Goal: Task Accomplishment & Management: Complete application form

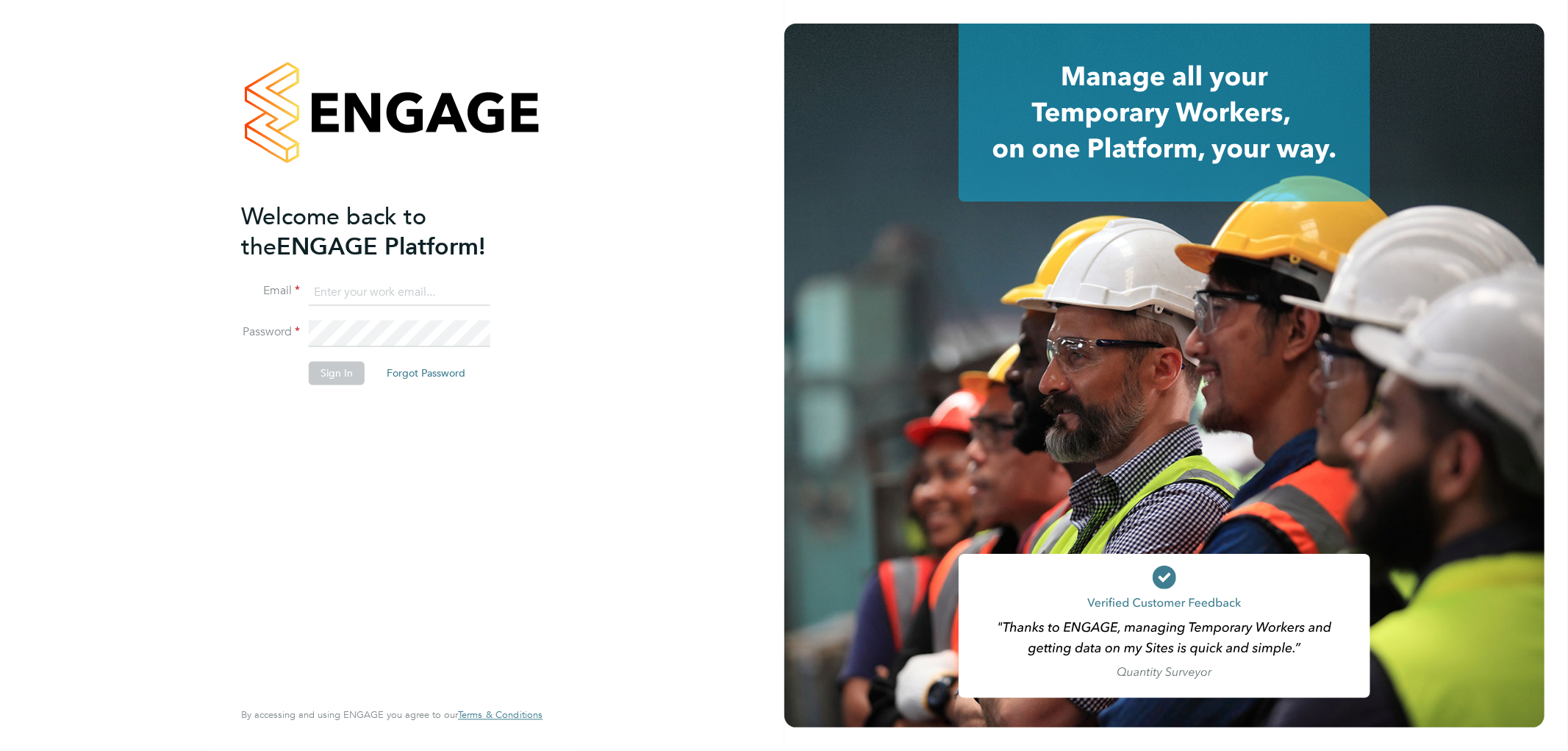
type input "n.long@ionic.jobs"
click at [346, 366] on button "Sign In" at bounding box center [337, 373] width 56 height 23
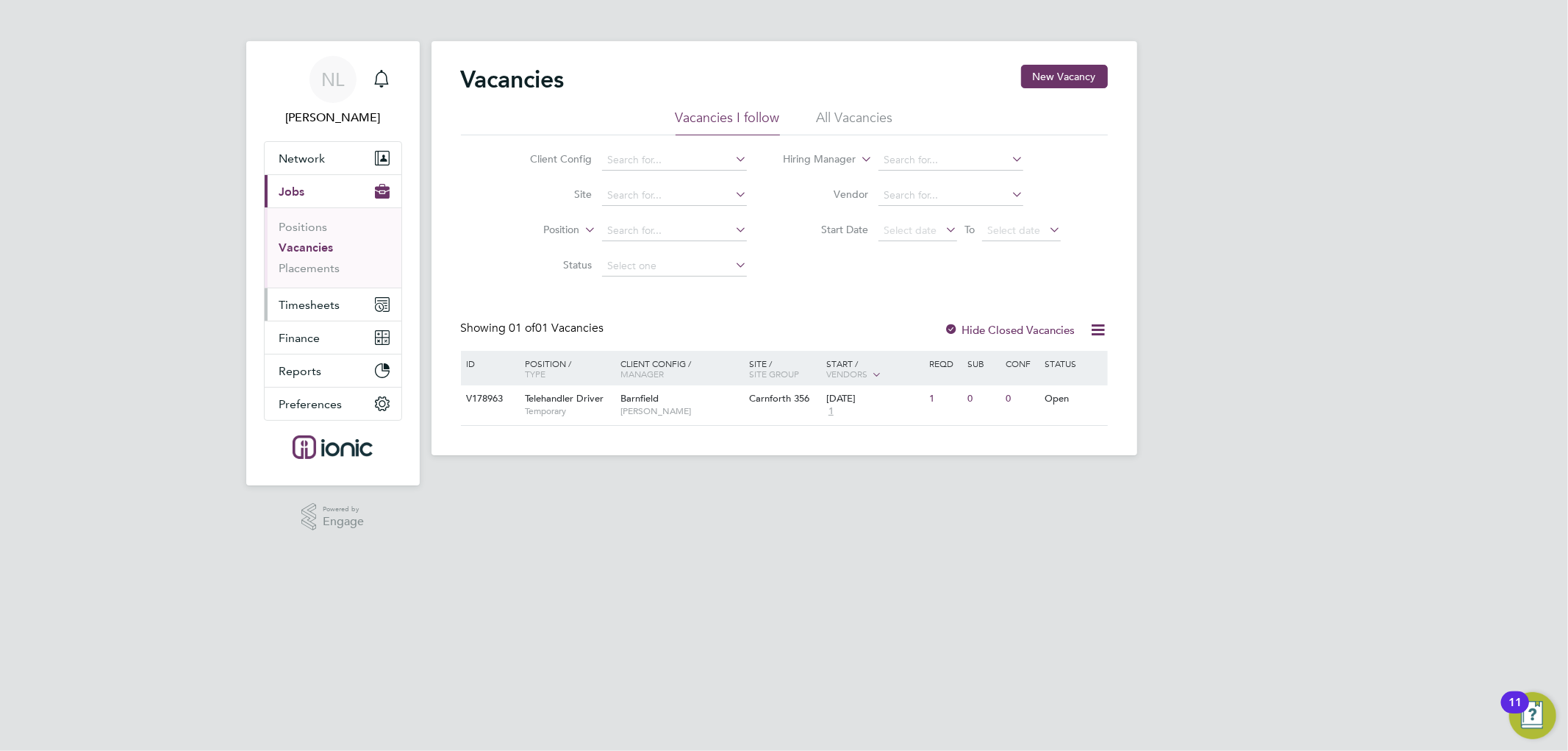
click at [320, 305] on span "Timesheets" at bounding box center [309, 305] width 61 height 14
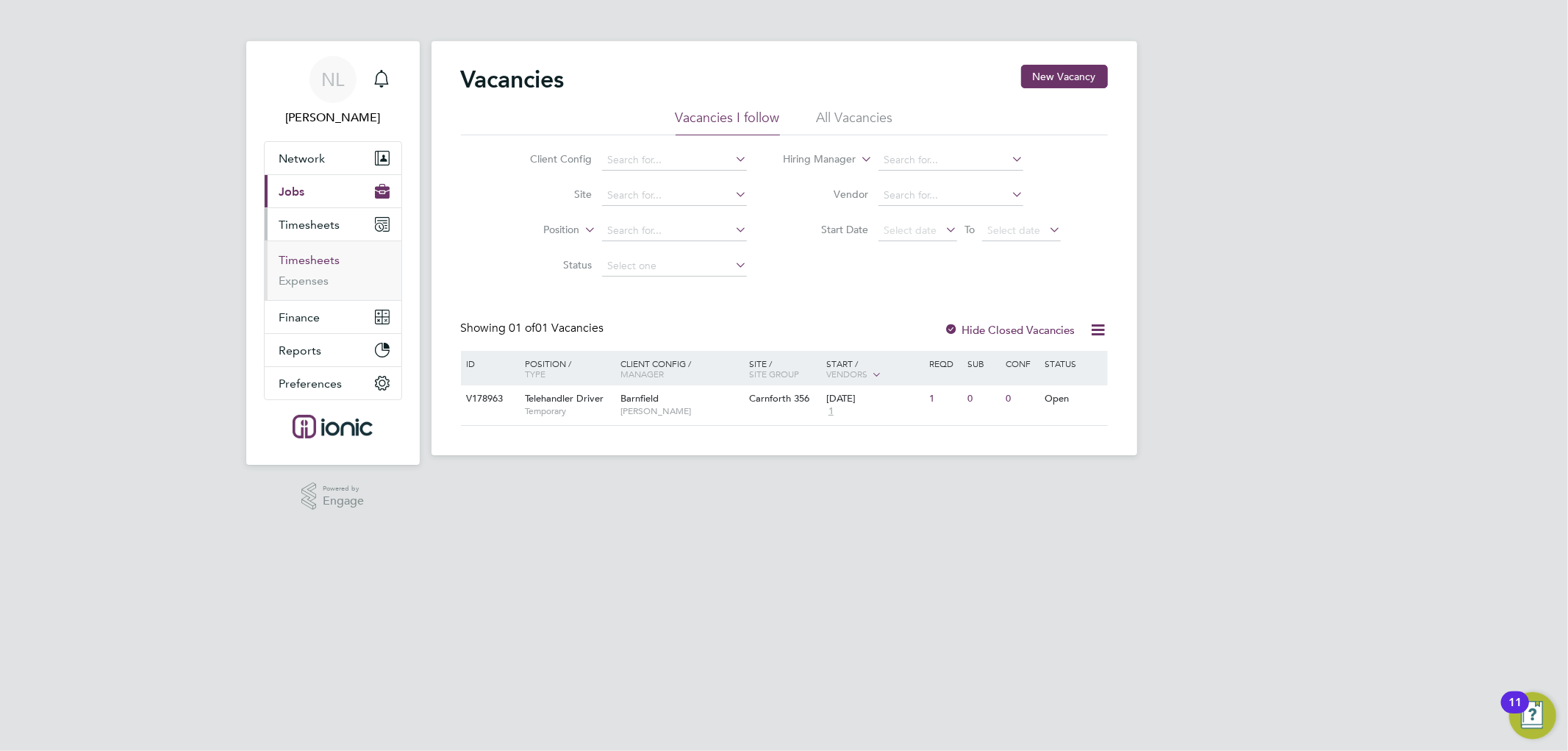
click at [329, 265] on link "Timesheets" at bounding box center [309, 260] width 61 height 14
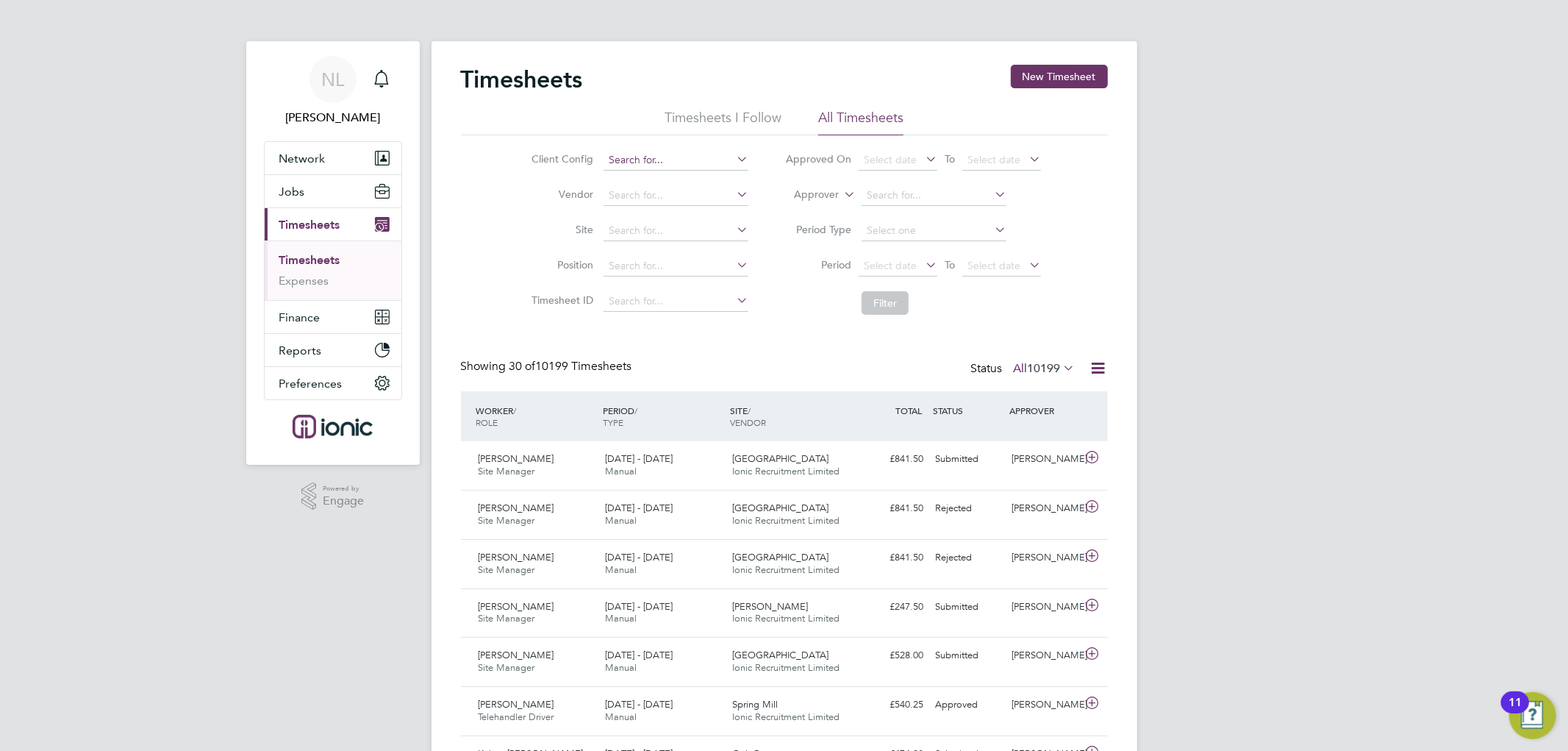
click at [660, 162] on input at bounding box center [676, 160] width 145 height 20
click at [660, 179] on li "Barnfield" at bounding box center [703, 180] width 201 height 20
type input "Barnfield"
click at [1061, 77] on button "New Timesheet" at bounding box center [1059, 76] width 97 height 23
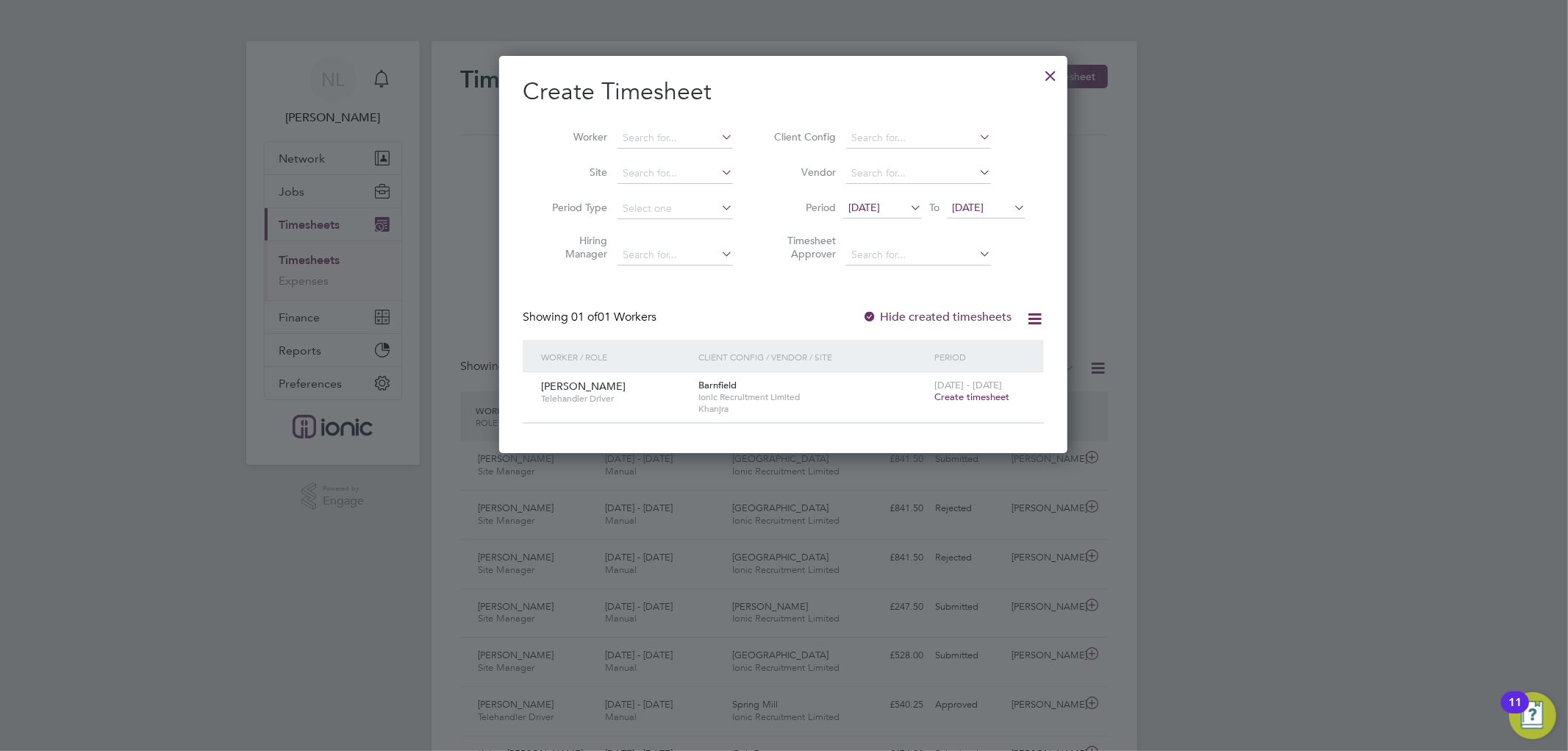
click at [985, 397] on span "Create timesheet" at bounding box center [971, 396] width 75 height 13
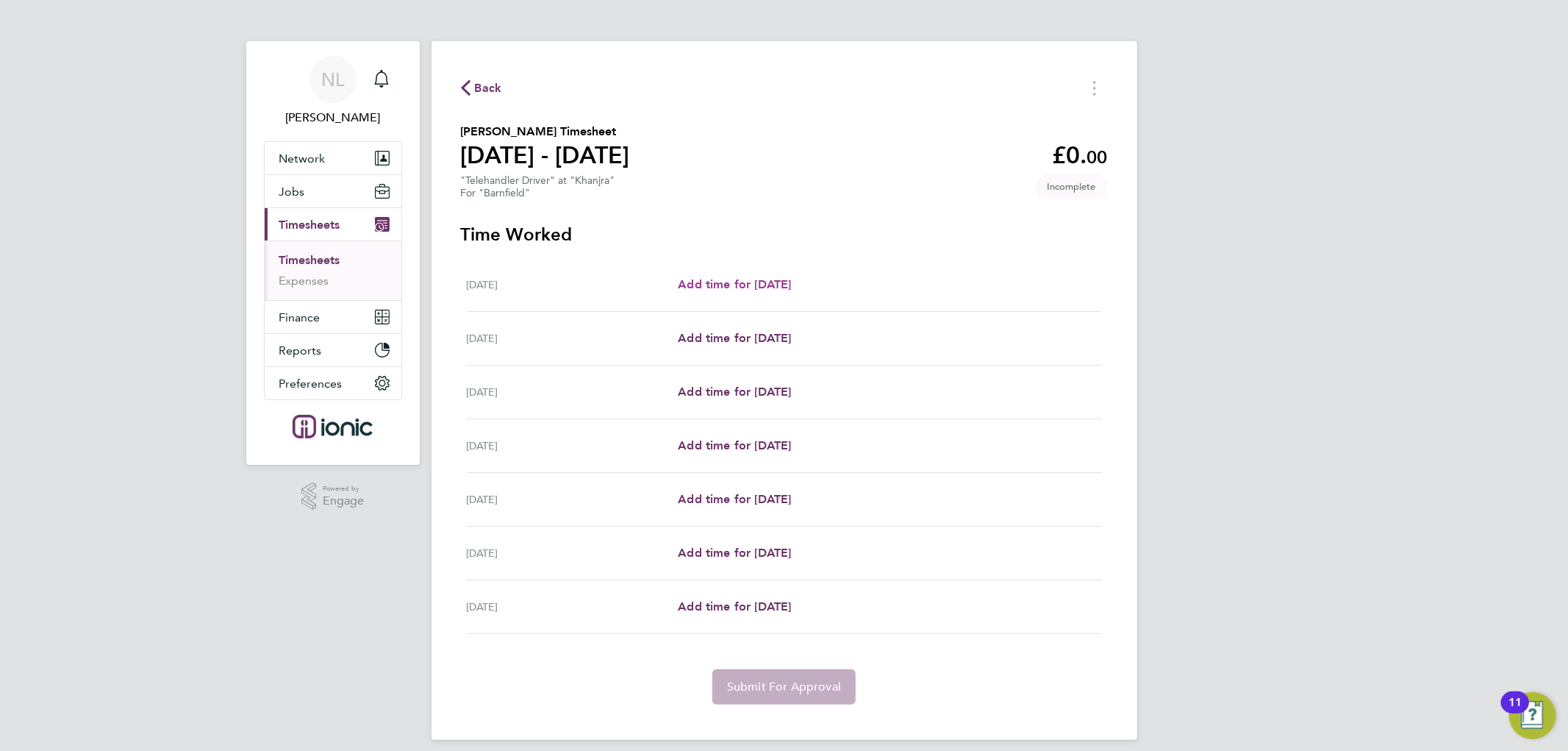
click at [778, 277] on span "Add time for [DATE]" at bounding box center [734, 284] width 113 height 14
select select "30"
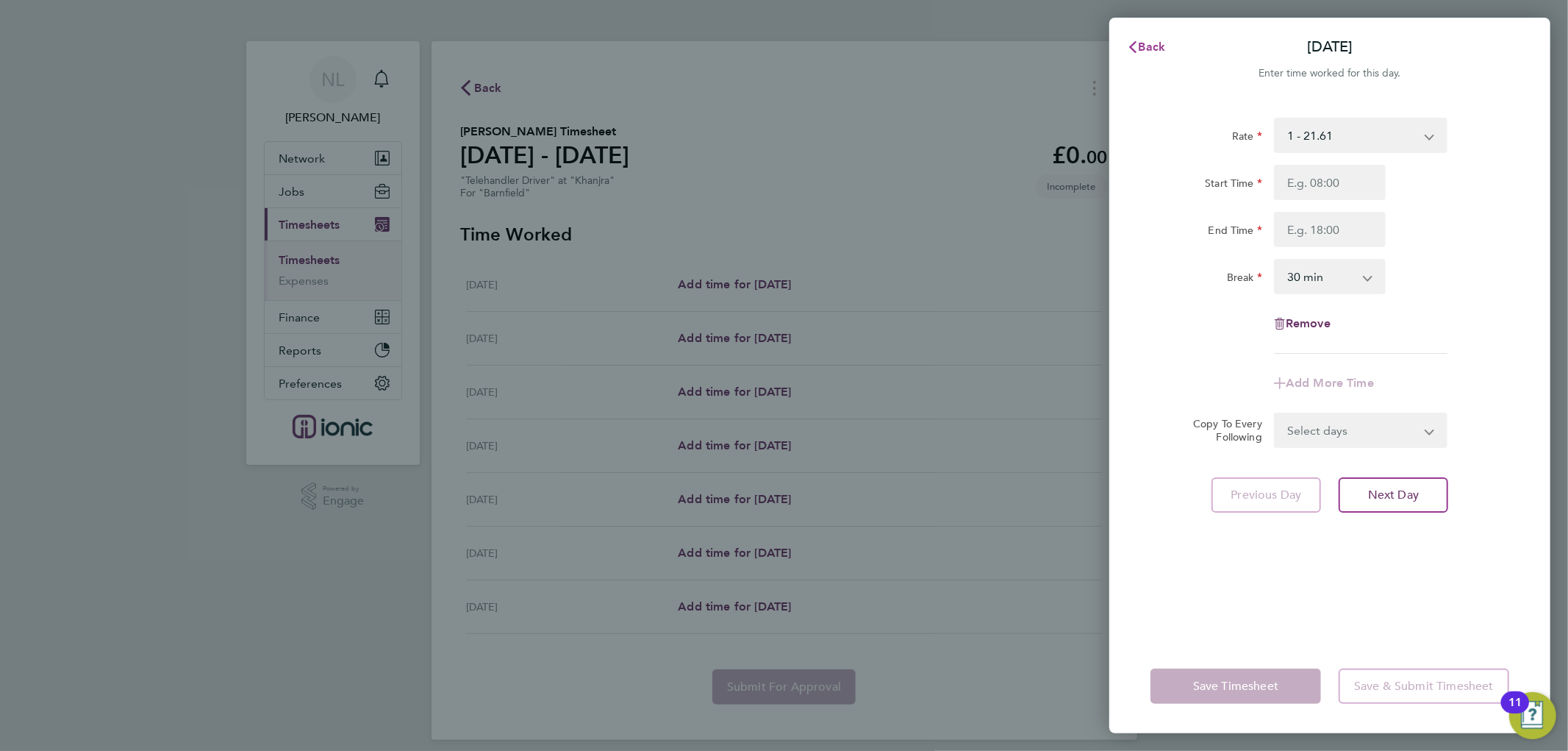
click at [1151, 42] on span "Back" at bounding box center [1152, 47] width 27 height 14
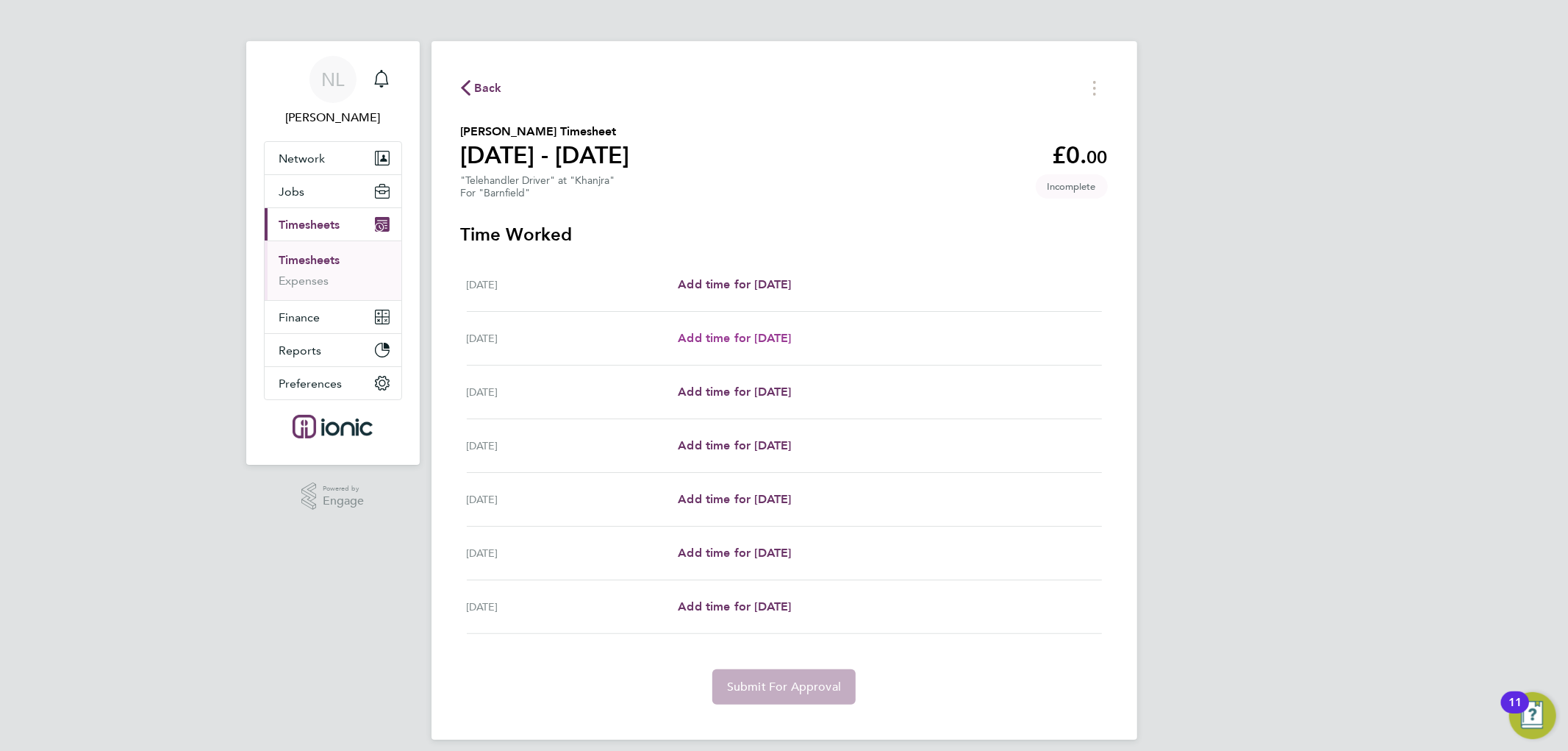
click at [730, 340] on span "Add time for [DATE]" at bounding box center [734, 337] width 113 height 14
select select "30"
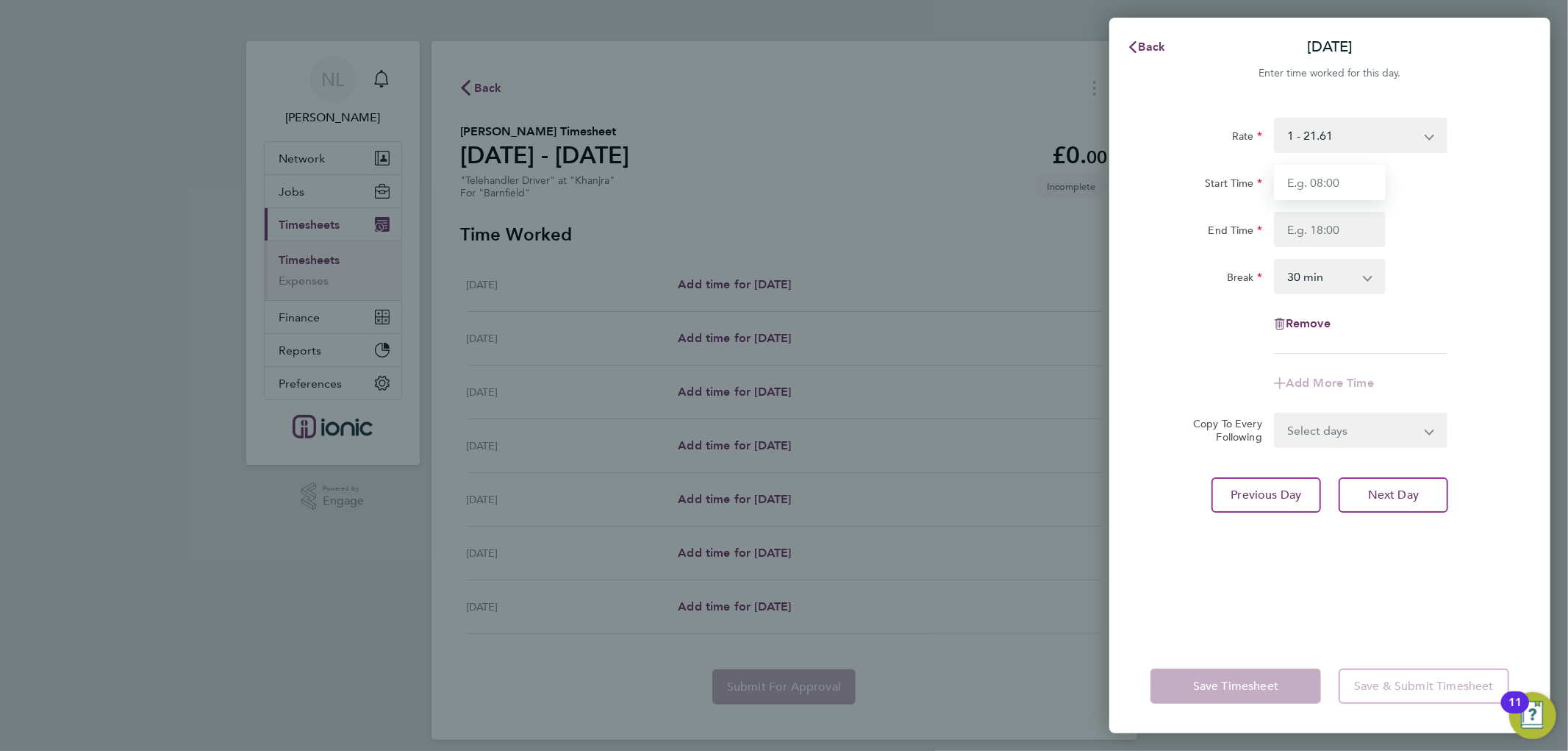
click at [1297, 189] on input "Start Time" at bounding box center [1330, 182] width 112 height 35
type input "07:30"
click at [1336, 232] on input "End Time" at bounding box center [1330, 229] width 112 height 35
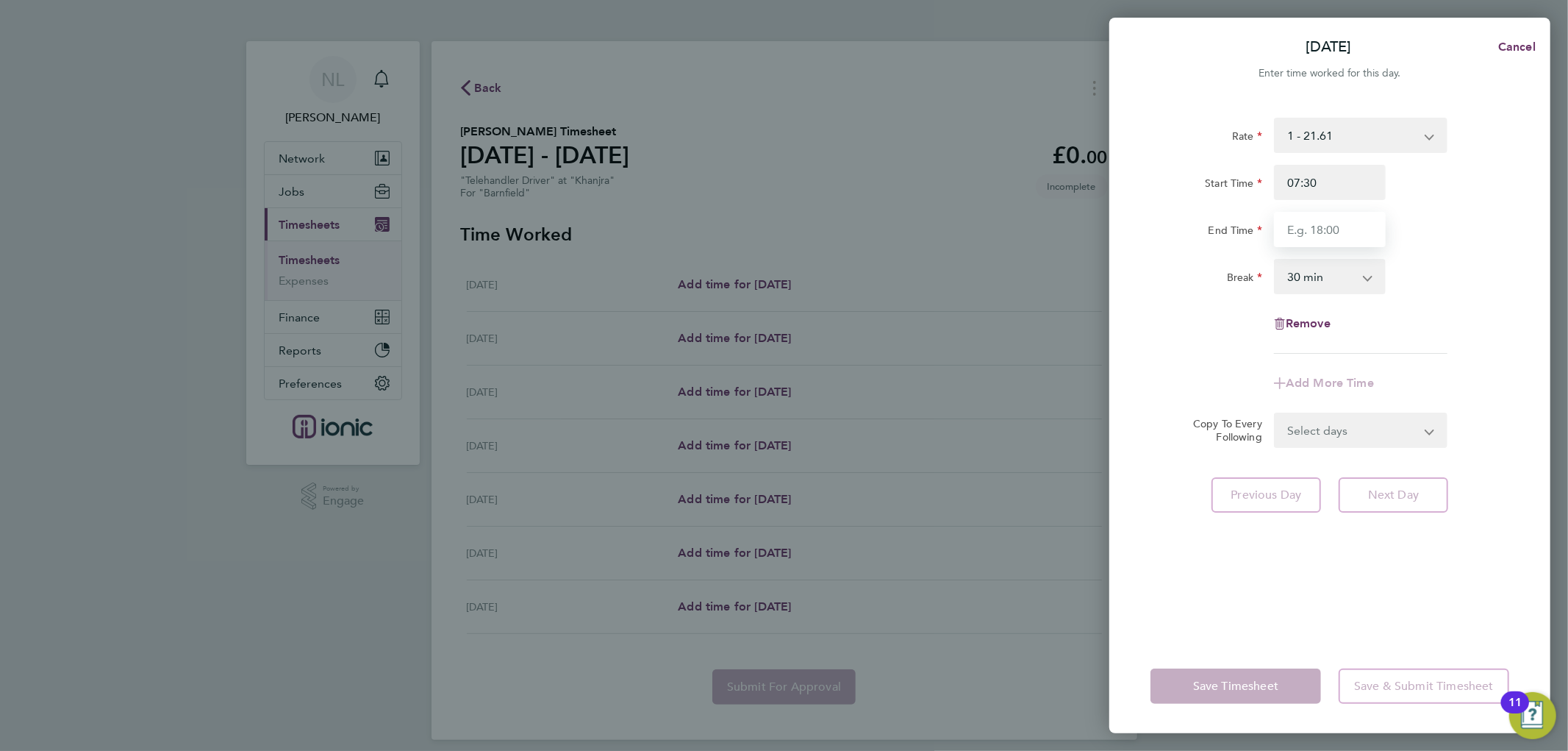
type input "16:30"
click at [1485, 325] on div "Rate 1 - 21.61 Start Time 07:30 End Time 16:30 Break 0 min 15 min 30 min 45 min…" at bounding box center [1330, 235] width 359 height 236
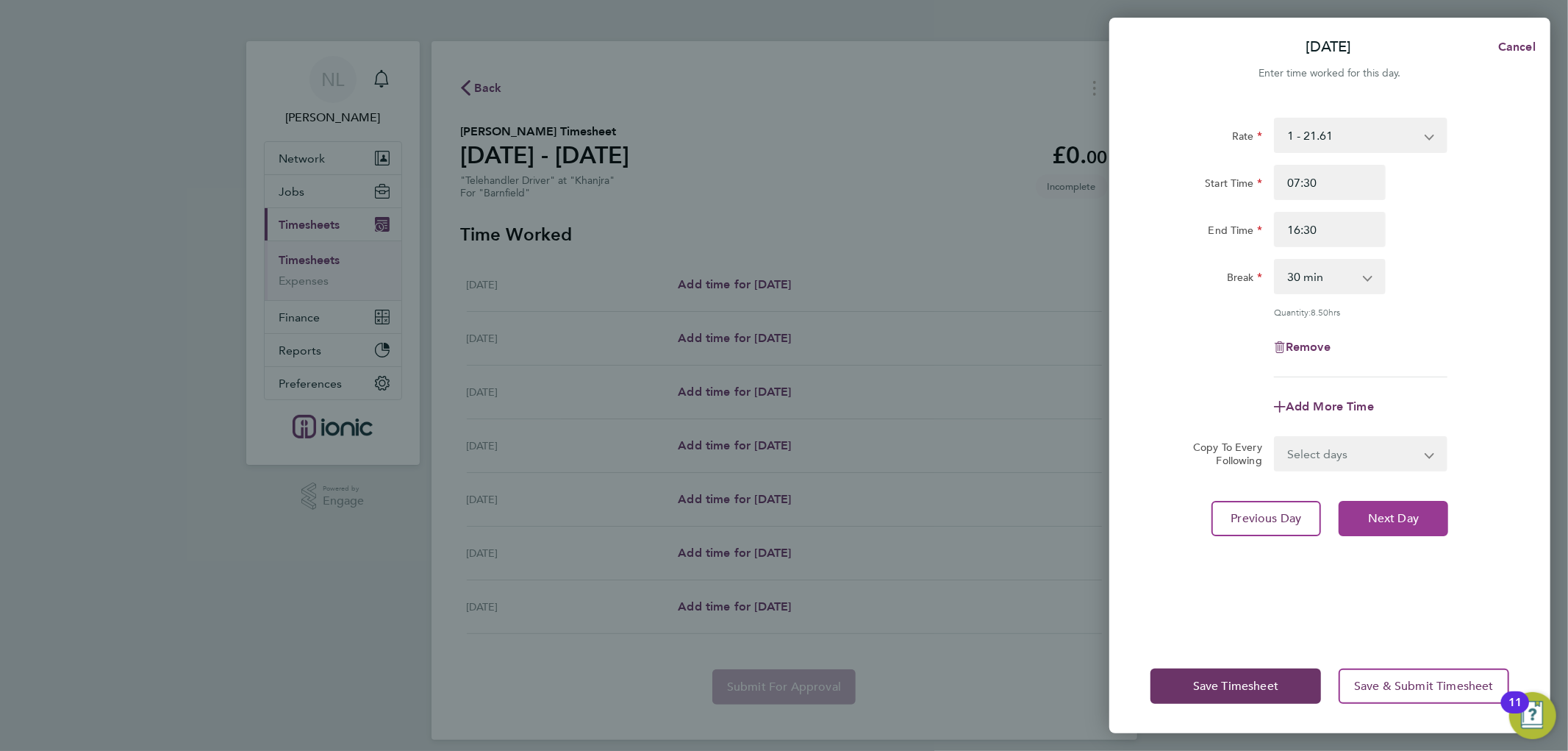
click at [1397, 521] on span "Next Day" at bounding box center [1393, 518] width 51 height 14
select select "30"
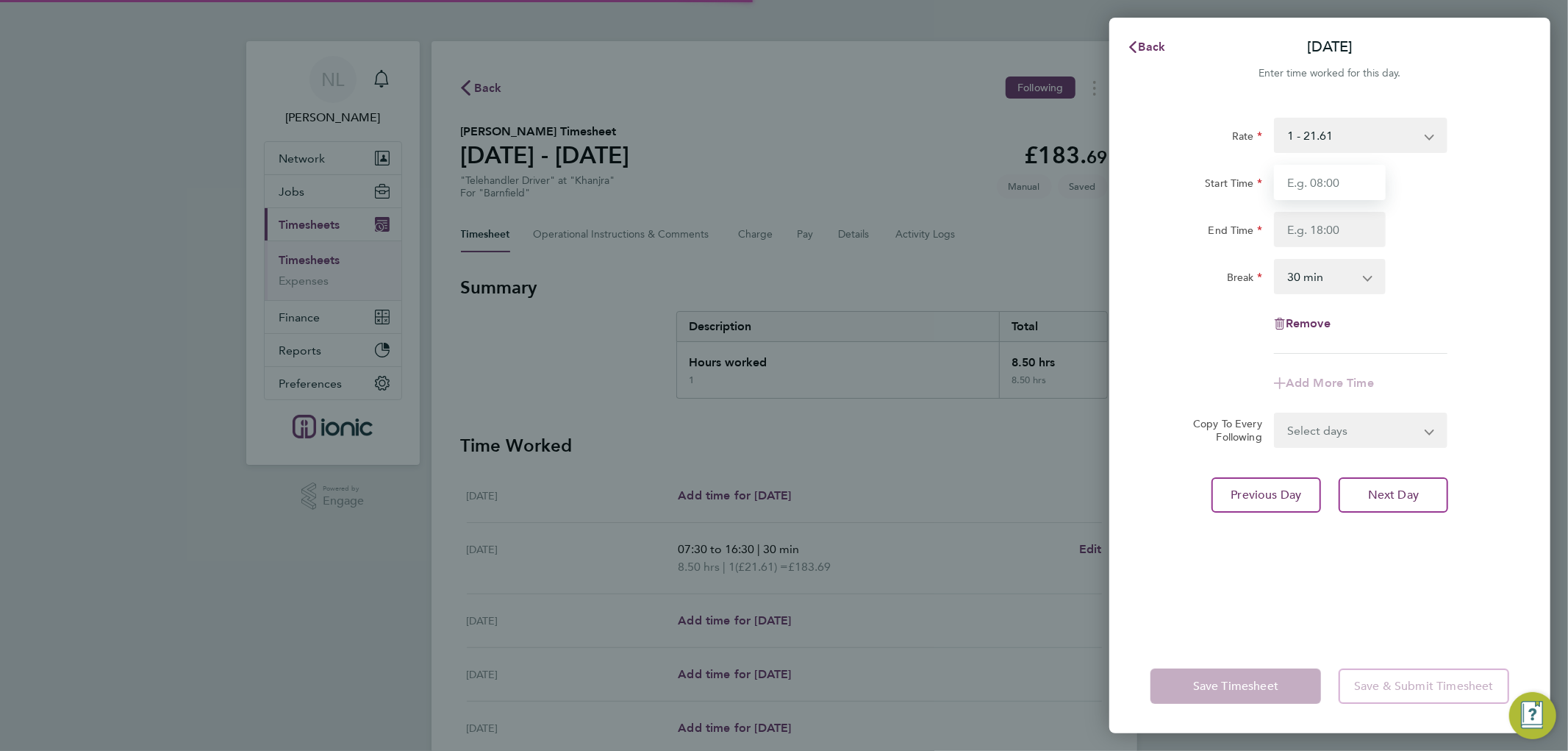
click at [1343, 180] on input "Start Time" at bounding box center [1330, 182] width 112 height 35
type input "07:30"
click at [1346, 231] on input "End Time" at bounding box center [1330, 229] width 112 height 35
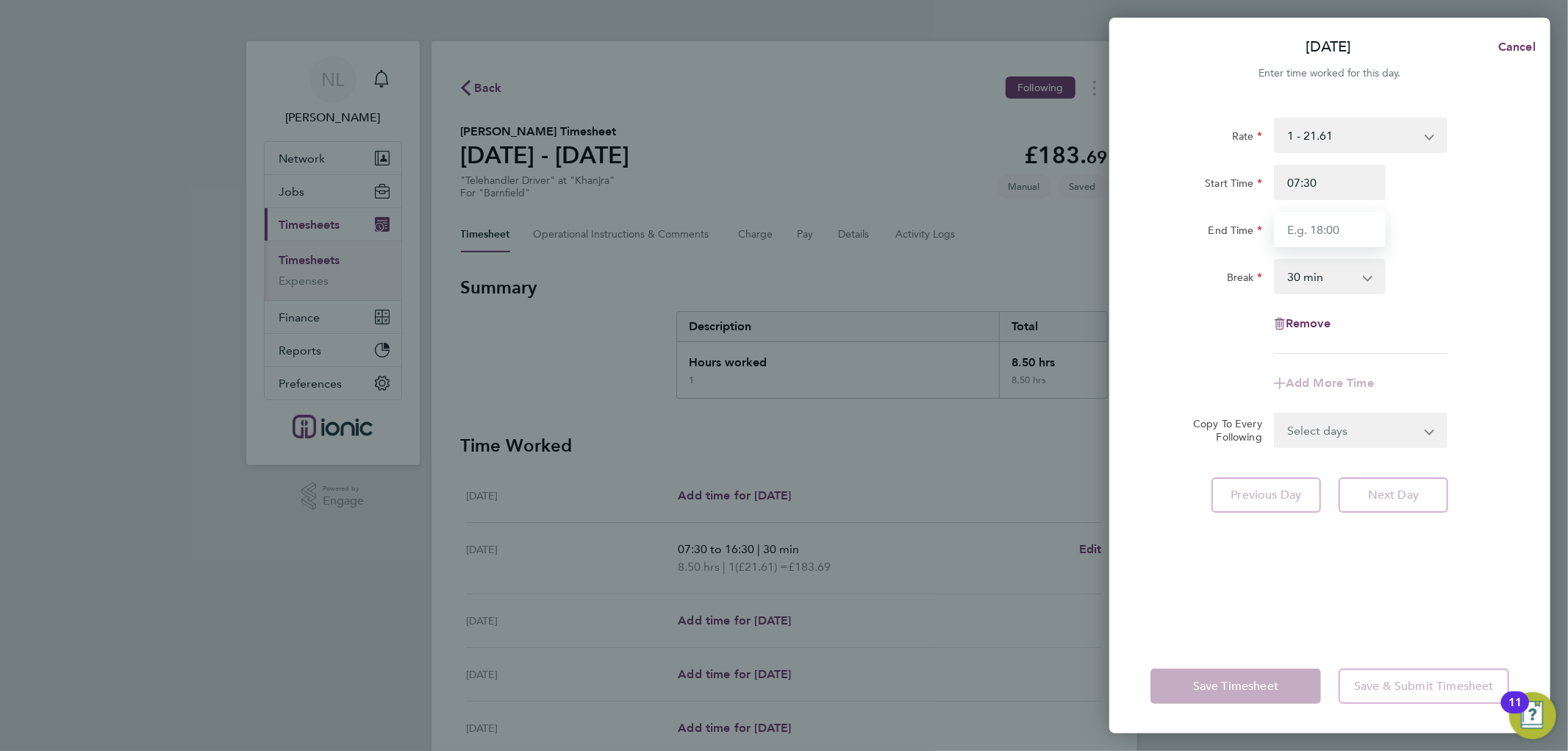
type input "16:30"
click at [1423, 544] on div "Rate 1 - 21.61 Start Time 07:30 End Time 16:30 Break 0 min 15 min 30 min 45 min…" at bounding box center [1330, 370] width 441 height 539
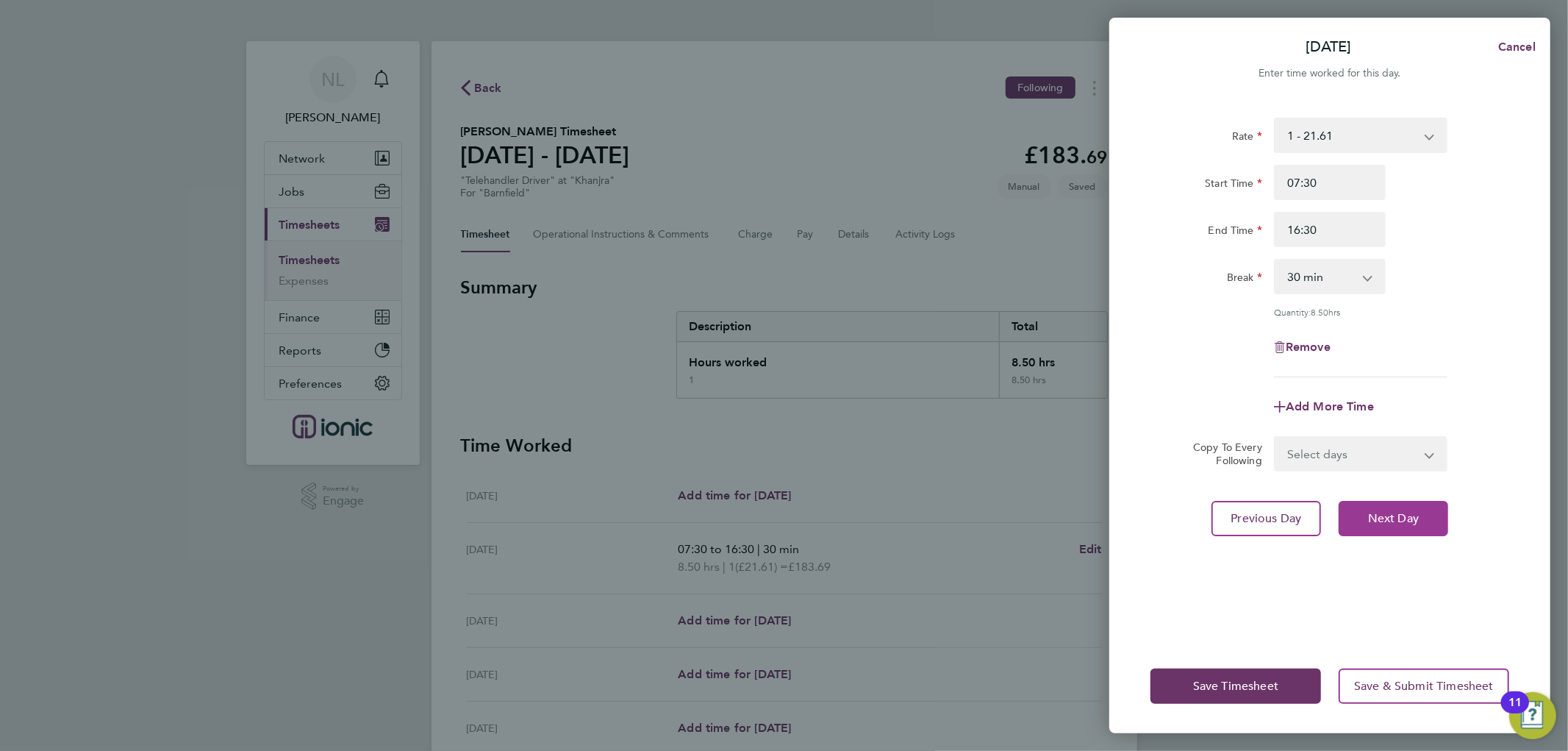
click at [1417, 528] on button "Next Day" at bounding box center [1393, 519] width 109 height 35
select select "30"
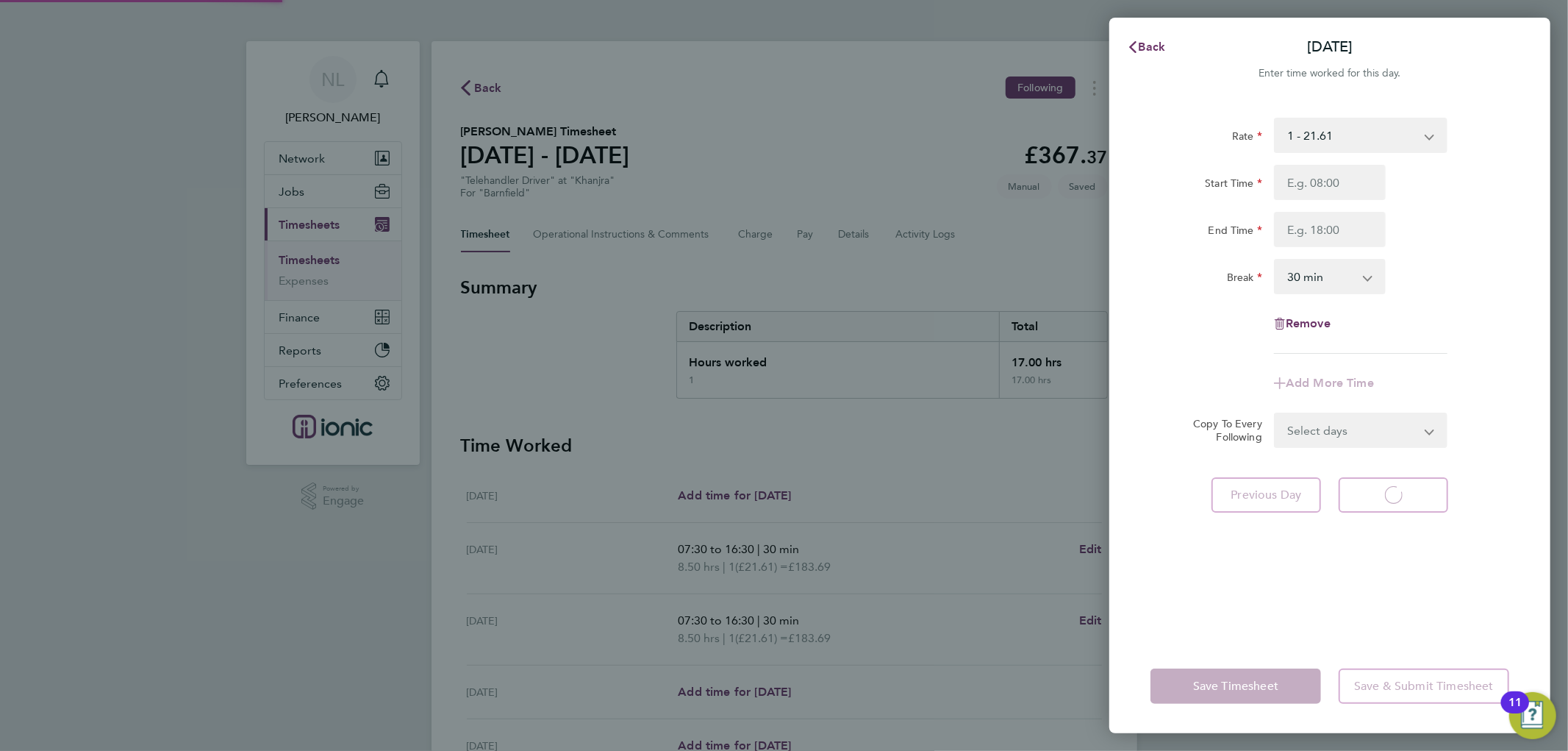
select select "30"
click at [1364, 186] on input "Start Time" at bounding box center [1330, 182] width 112 height 35
type input "07:30"
click at [1351, 223] on input "End Time" at bounding box center [1330, 229] width 112 height 35
type input "16:30"
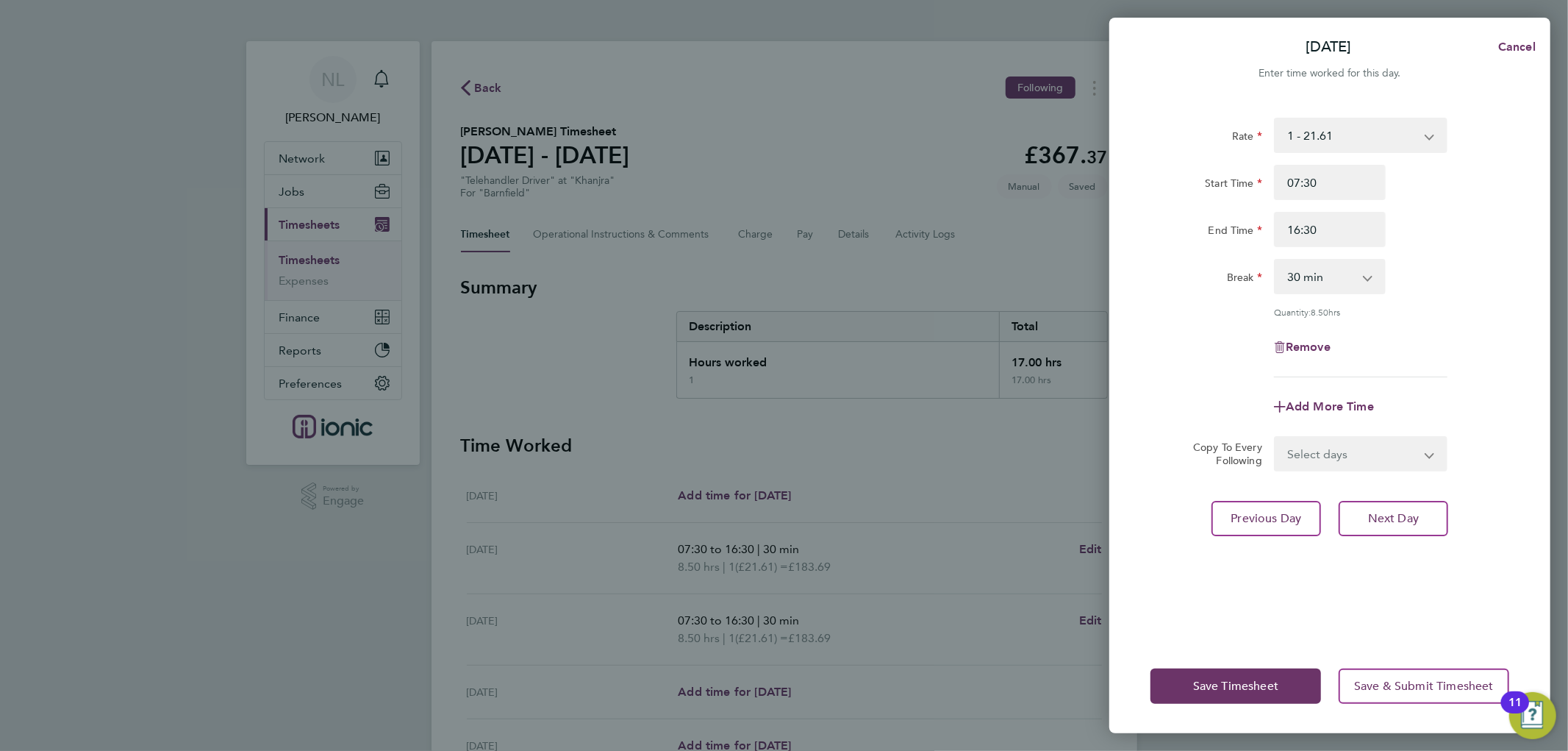
click at [1441, 392] on div "Add More Time" at bounding box center [1330, 406] width 370 height 35
click at [1394, 524] on button "Next Day" at bounding box center [1393, 519] width 109 height 35
select select "30"
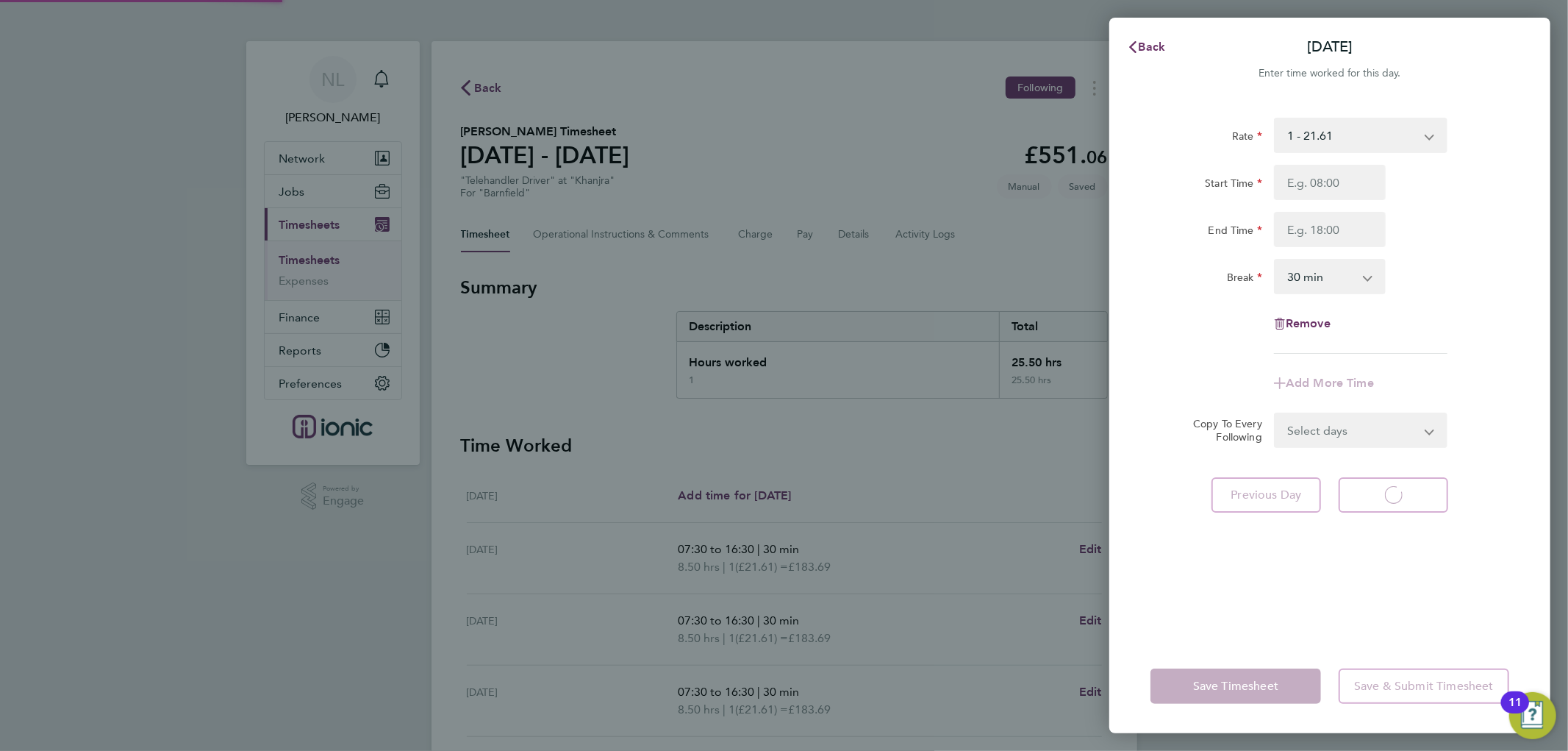
select select "30"
click at [1373, 192] on input "Start Time" at bounding box center [1330, 182] width 112 height 35
type input "07:30"
click at [1364, 226] on input "End Time" at bounding box center [1330, 229] width 112 height 35
type input "16:30"
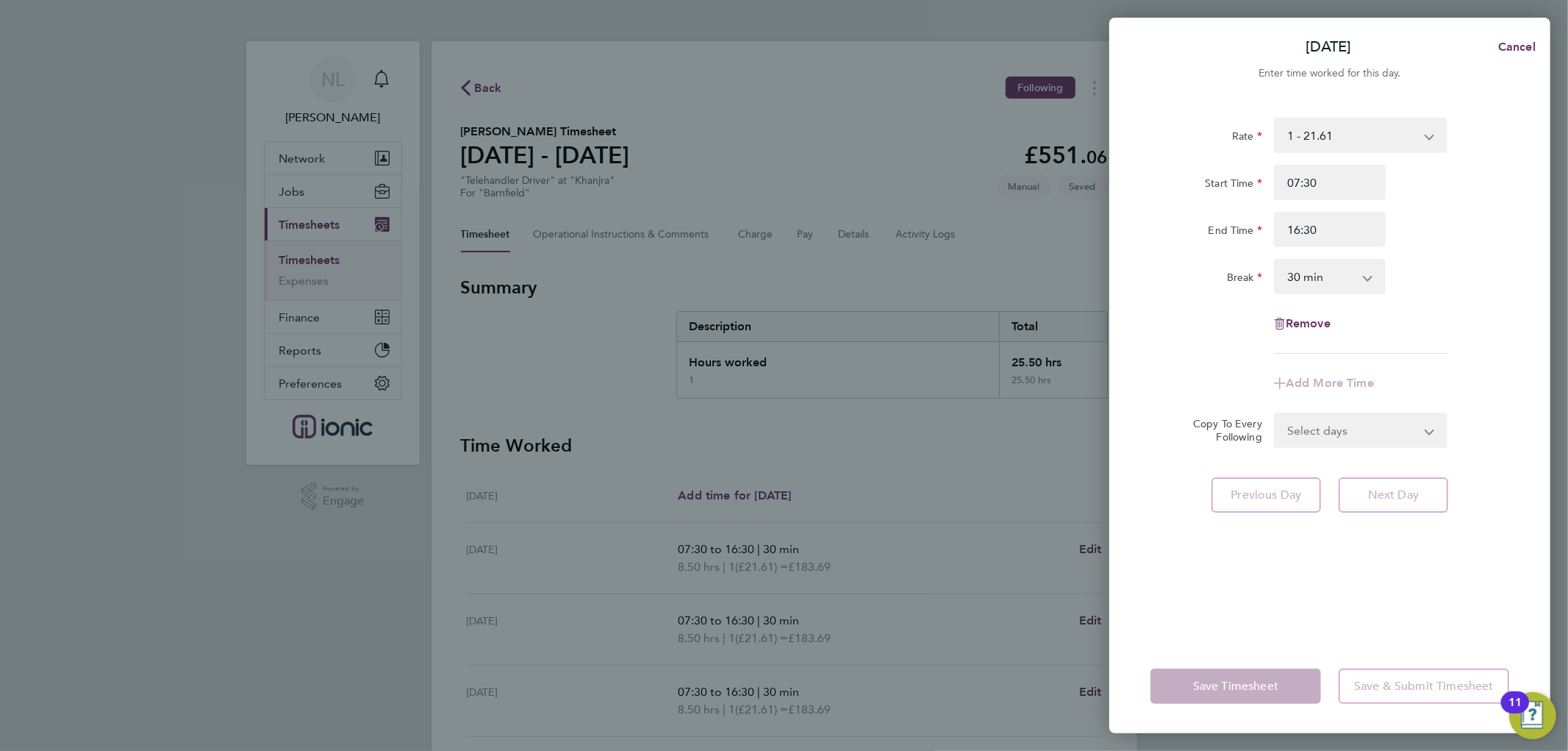
click at [1465, 451] on div "Rate 1 - 21.61 Start Time 07:30 End Time 16:30 Break 0 min 15 min 30 min 45 min…" at bounding box center [1330, 370] width 441 height 539
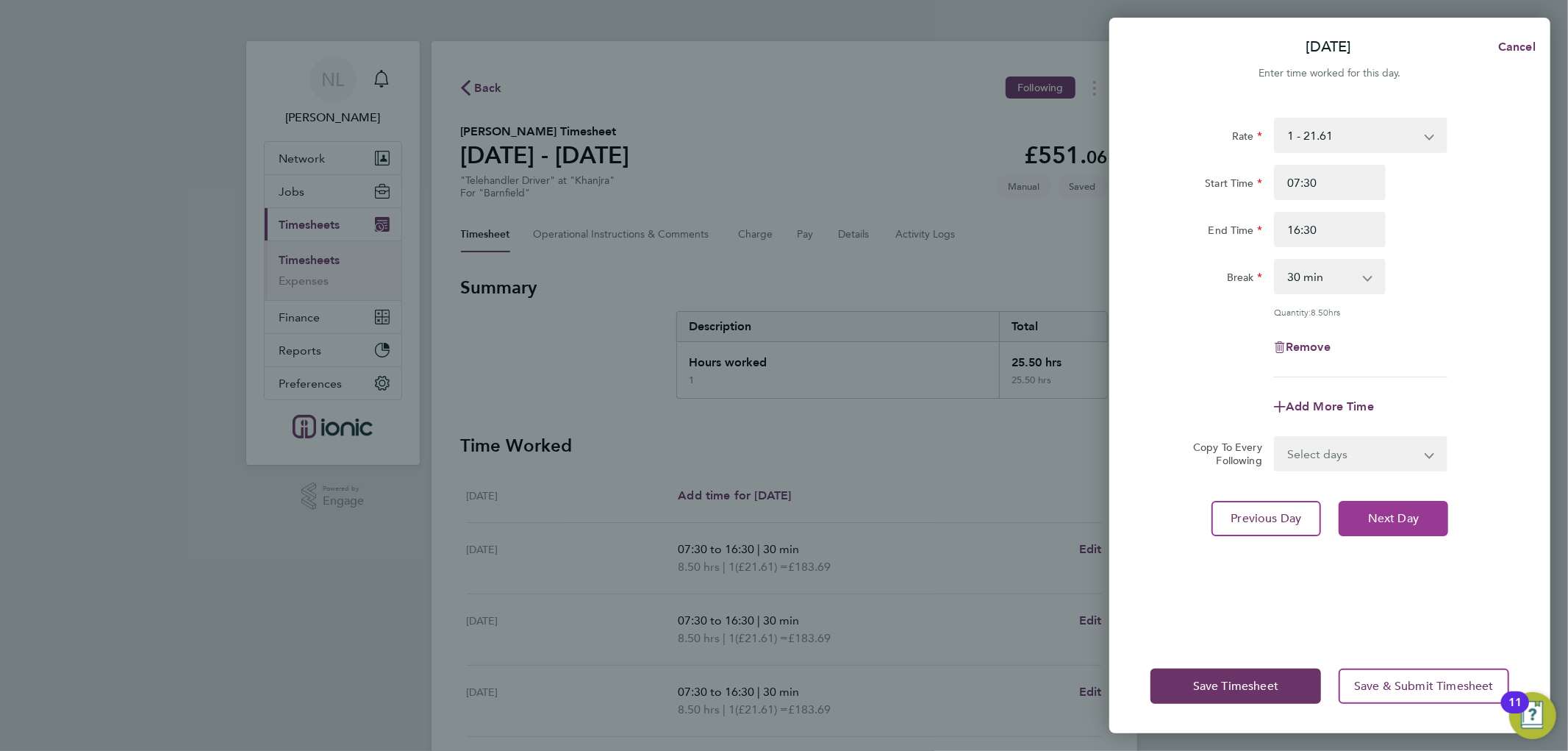
click at [1391, 511] on span "Next Day" at bounding box center [1393, 518] width 51 height 14
select select "30"
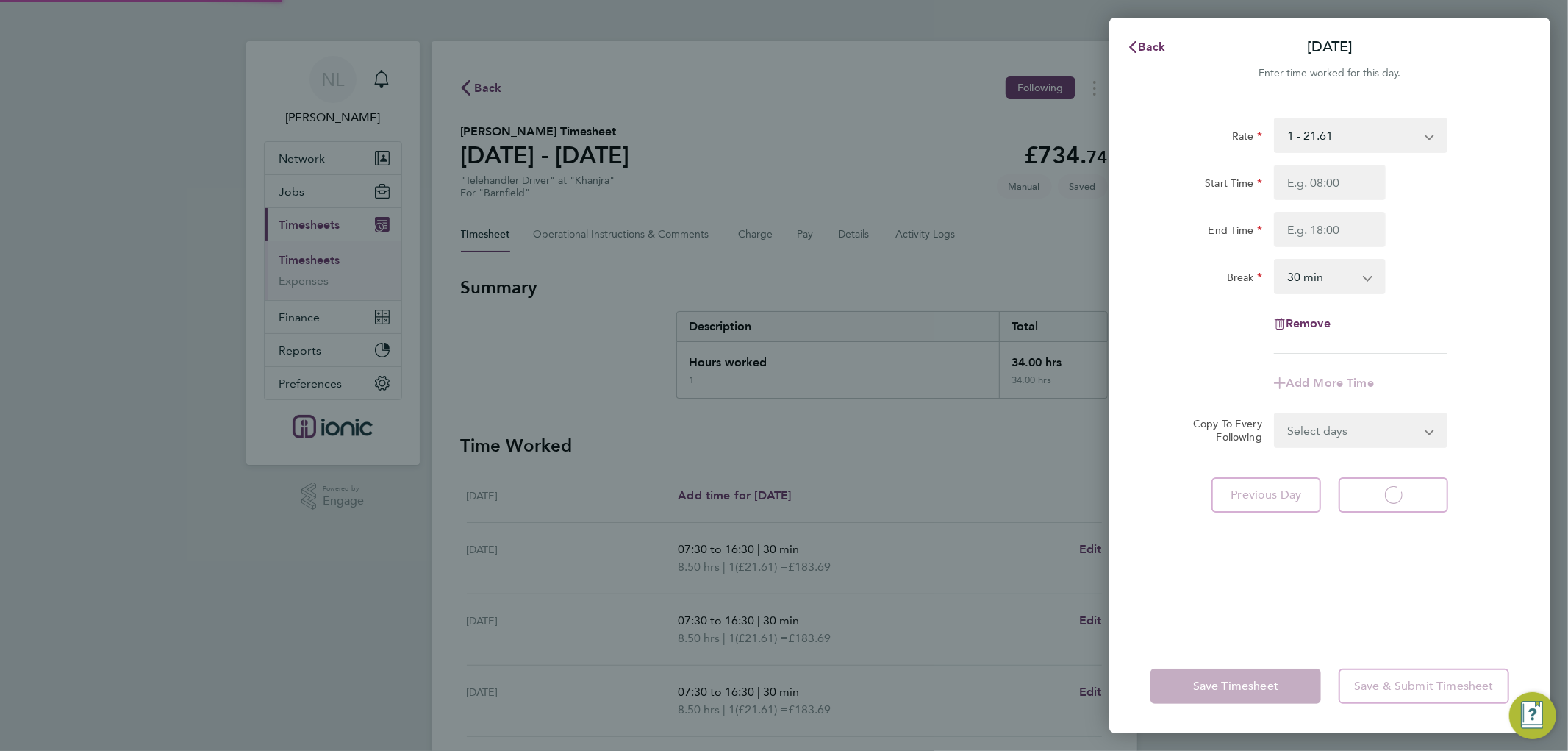
select select "30"
click at [1153, 34] on button "Back" at bounding box center [1146, 47] width 69 height 29
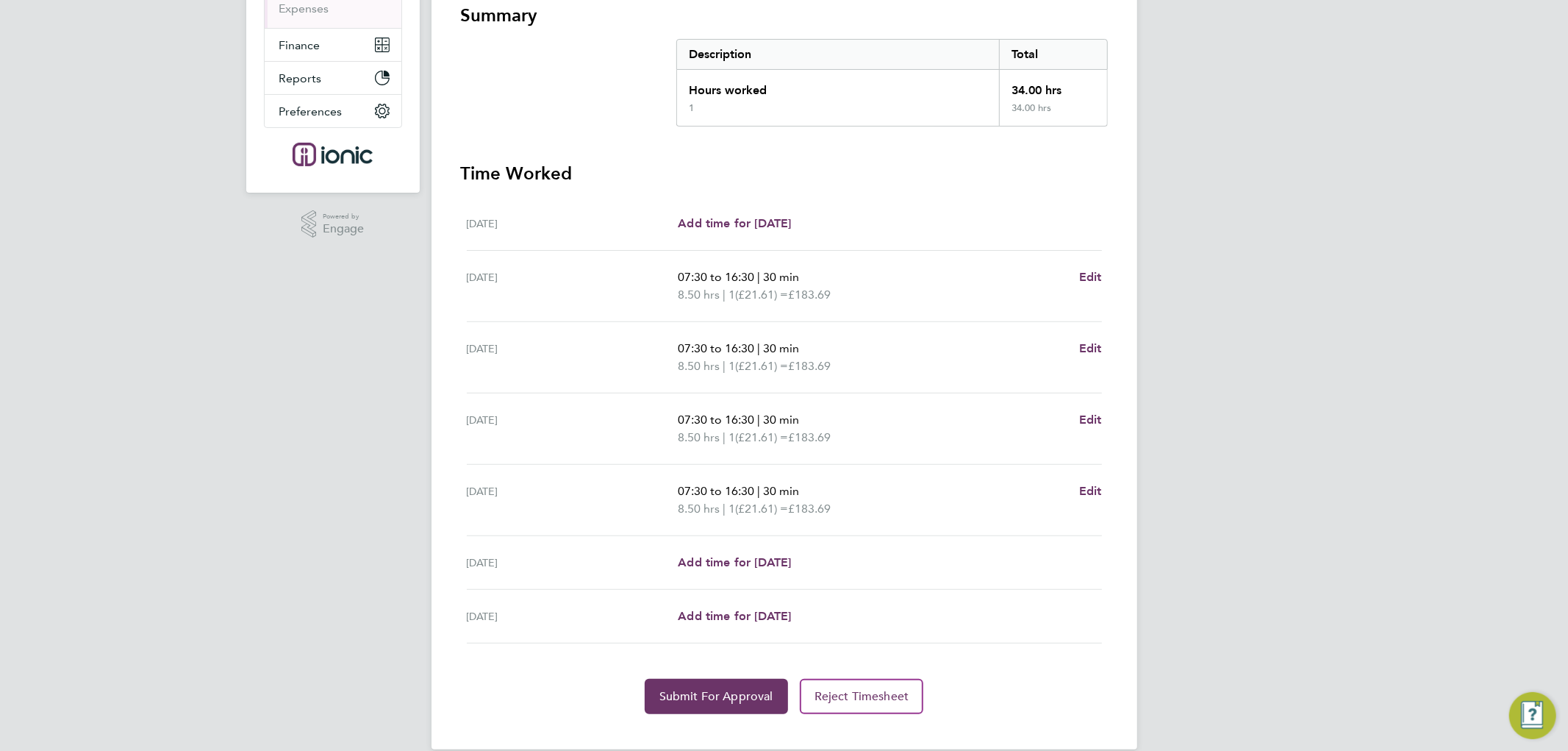
scroll to position [292, 0]
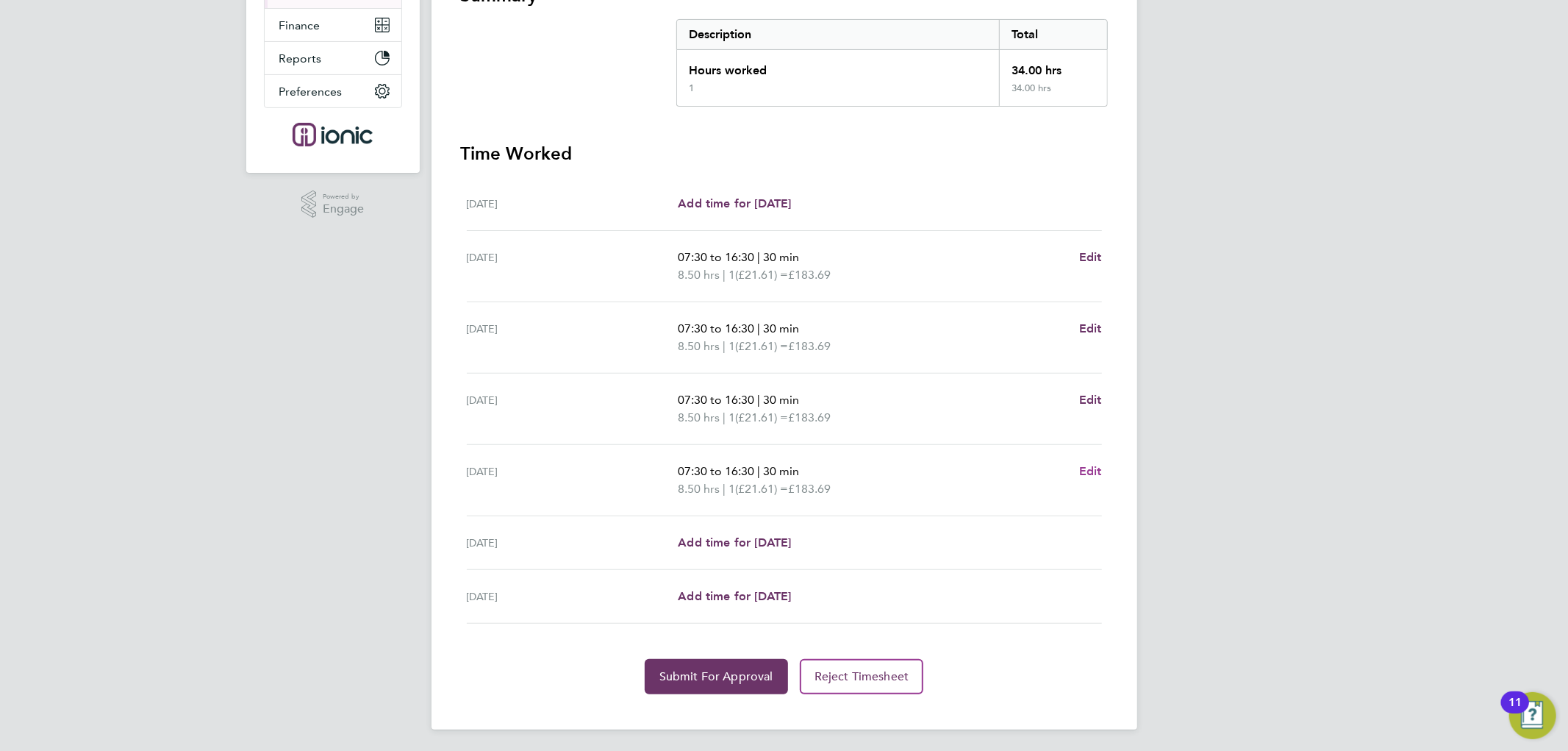
click at [1081, 472] on span "Edit" at bounding box center [1090, 471] width 23 height 14
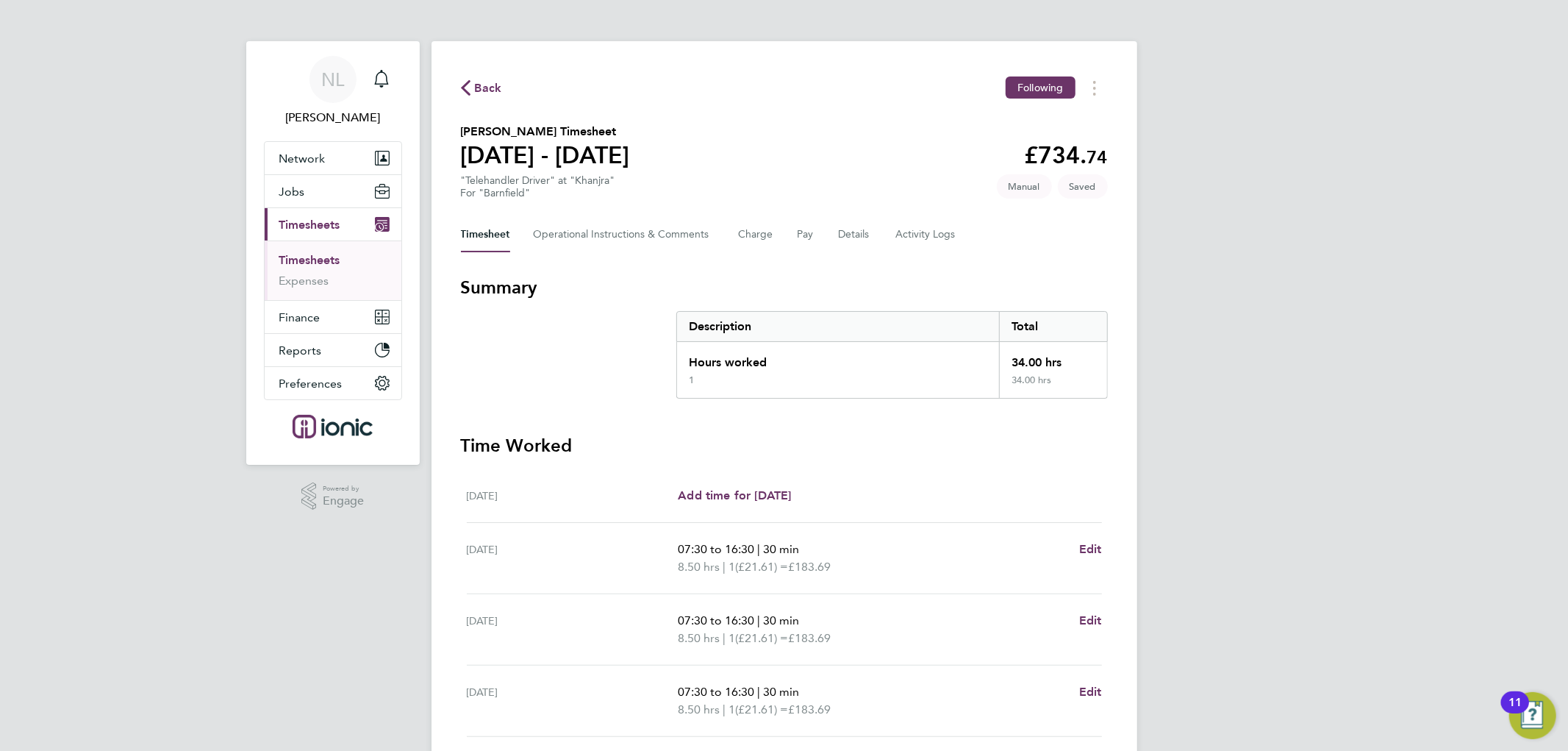
select select "30"
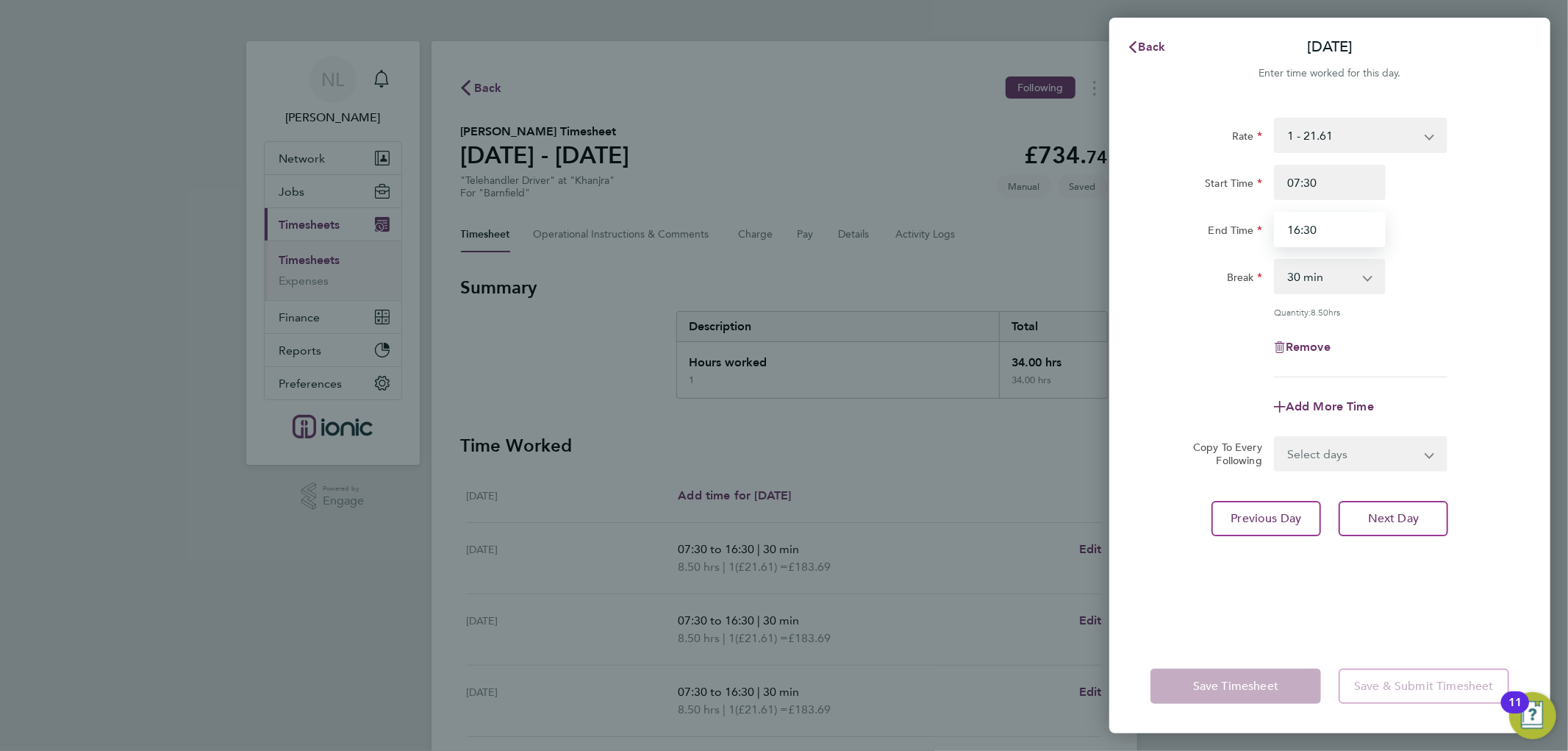
click at [1354, 233] on input "16:30" at bounding box center [1330, 229] width 112 height 35
drag, startPoint x: 1343, startPoint y: 230, endPoint x: 1228, endPoint y: 233, distance: 115.0
click at [1234, 231] on div "End Time 16:30" at bounding box center [1330, 229] width 370 height 35
type input "15:30"
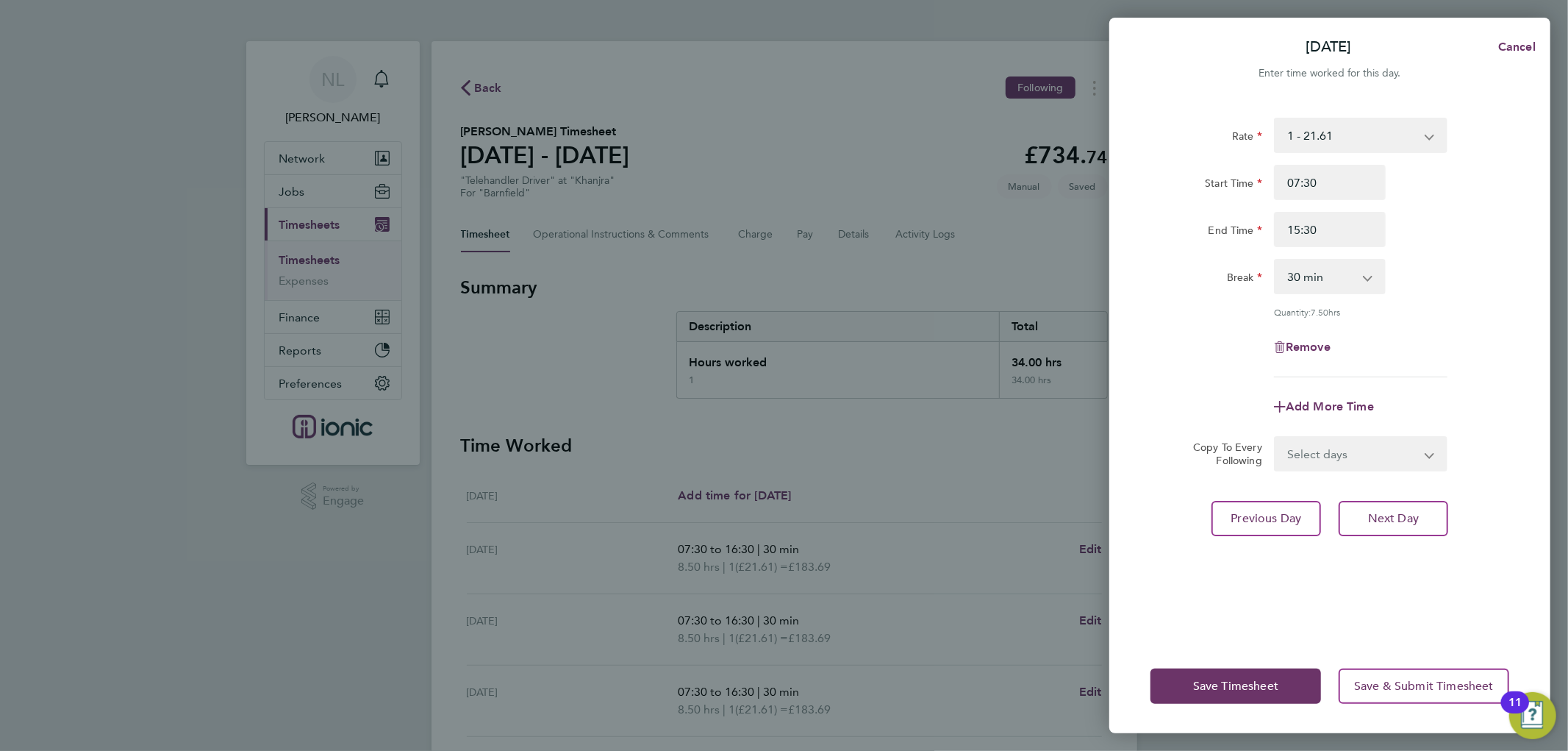
click at [1188, 352] on div "Remove" at bounding box center [1330, 347] width 370 height 35
click at [1273, 678] on button "Save Timesheet" at bounding box center [1236, 686] width 171 height 35
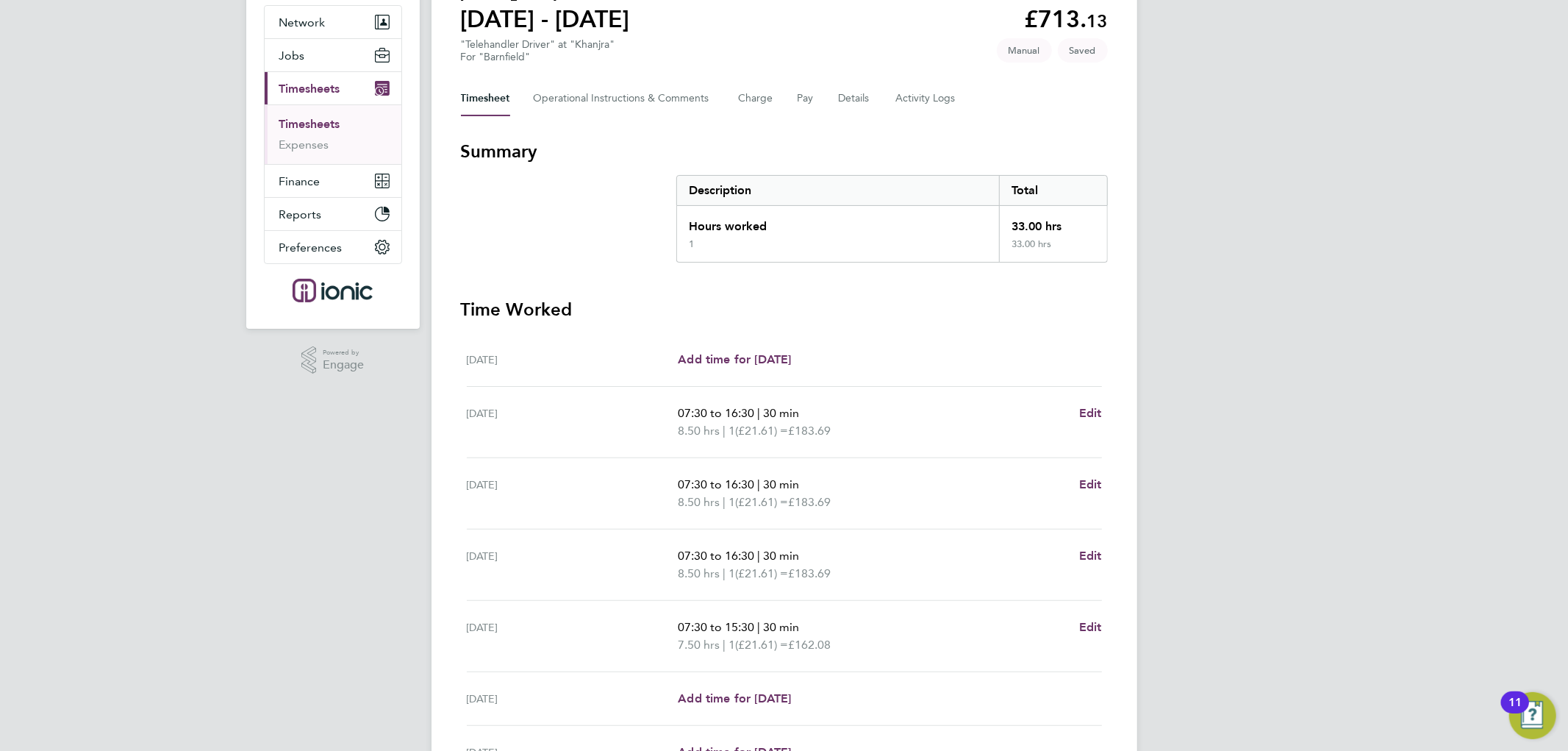
scroll to position [292, 0]
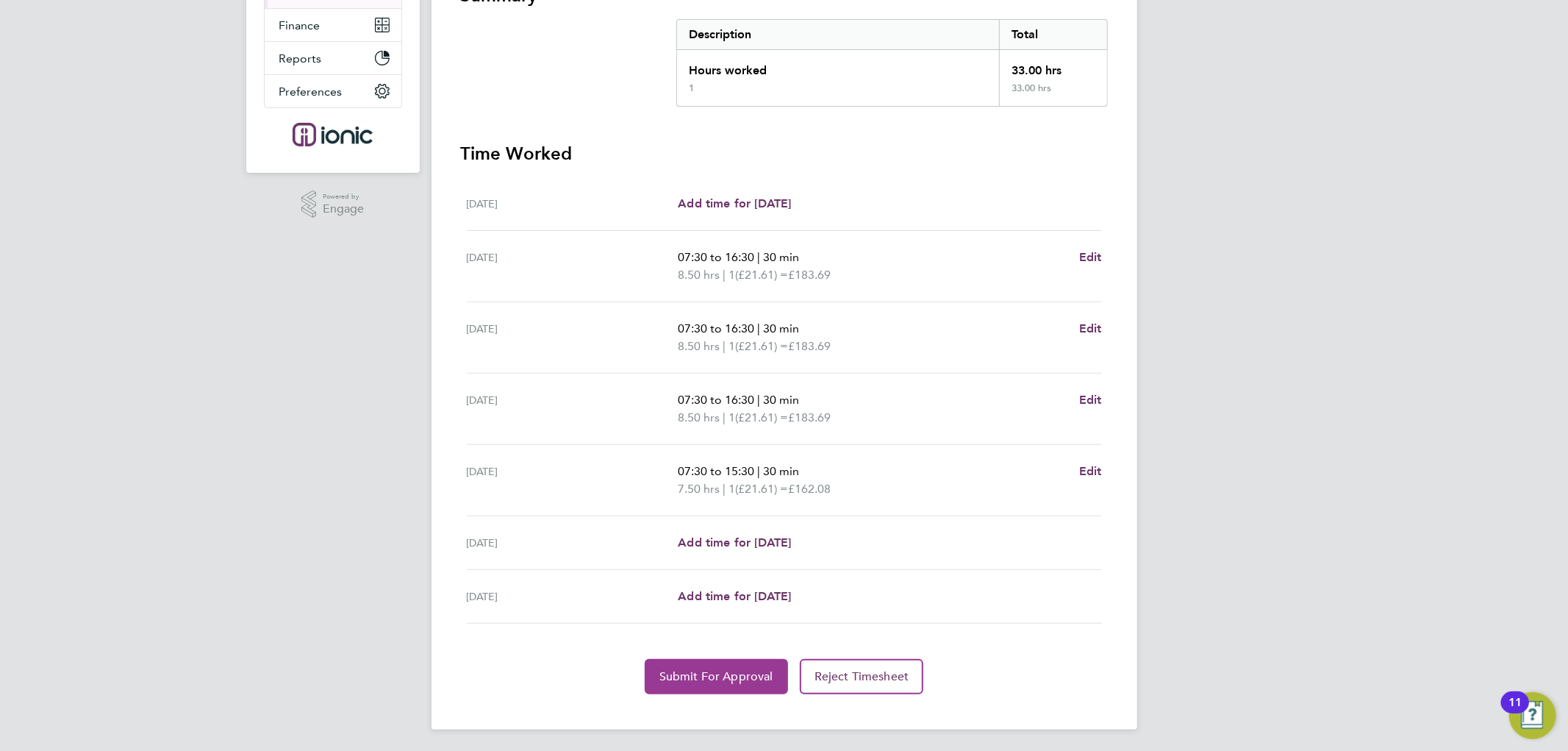
click at [711, 676] on span "Submit For Approval" at bounding box center [716, 676] width 114 height 14
